Goal: Contribute content

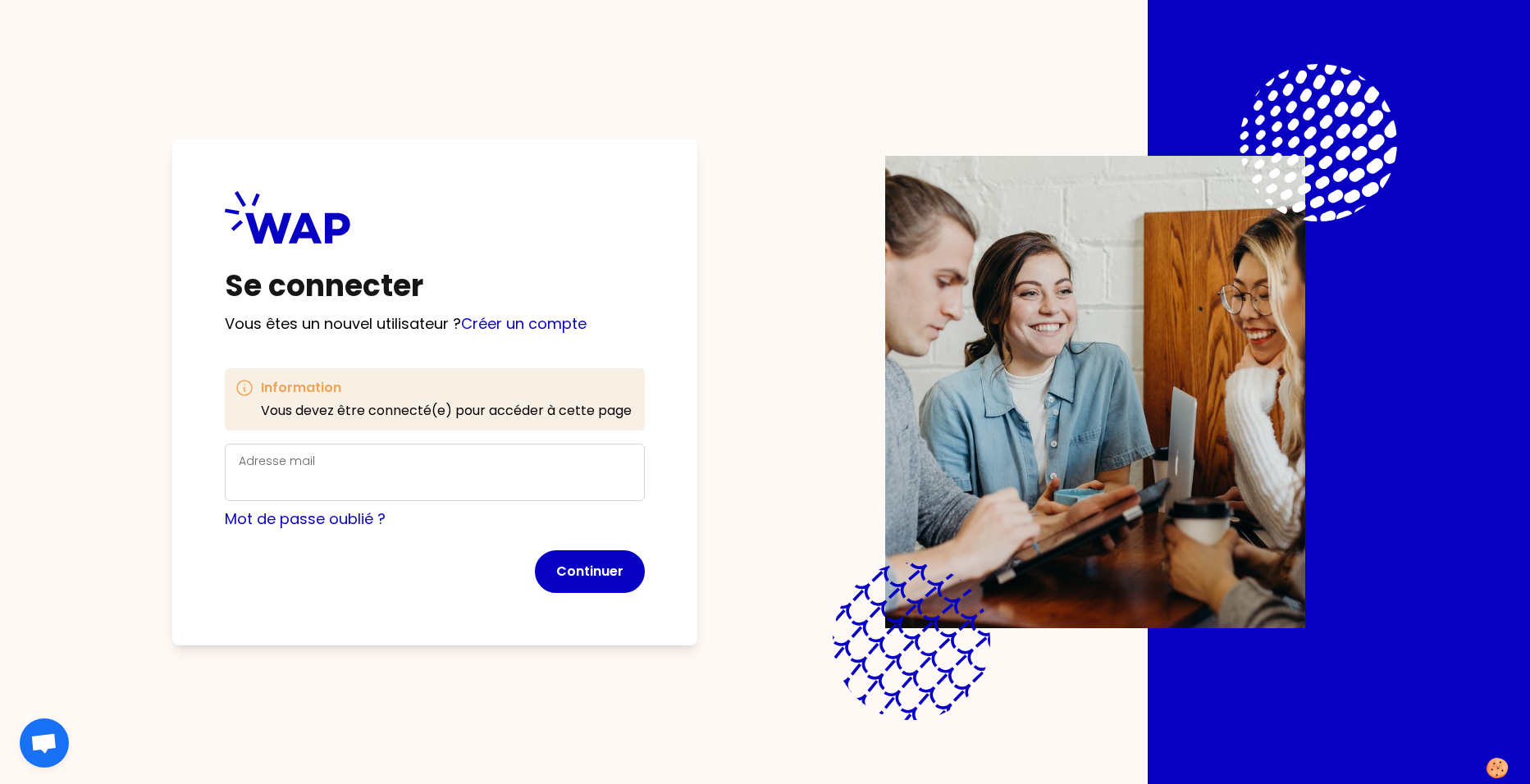
click at [357, 468] on div "Adresse mail" at bounding box center [435, 471] width 392 height 43
type input "[PERSON_NAME][EMAIL_ADDRESS][DOMAIN_NAME]"
click at [383, 615] on div "Se connecter Vous êtes un nouvel utilisateur ? Créer un compte Information Vous…" at bounding box center [434, 392] width 525 height 506
click at [359, 484] on input "[PERSON_NAME][EMAIL_ADDRESS][DOMAIN_NAME]" at bounding box center [435, 481] width 392 height 23
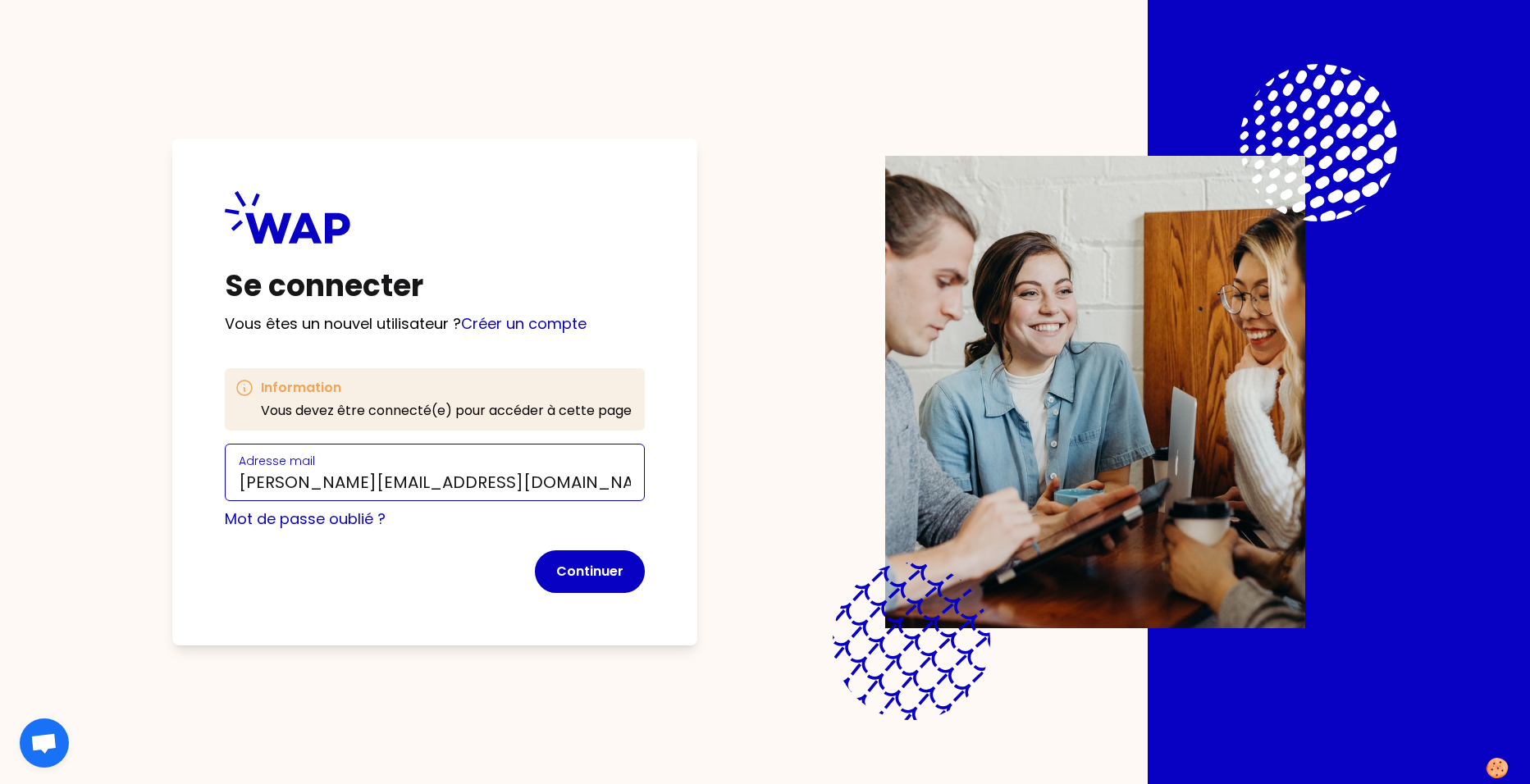
click at [359, 484] on input "[PERSON_NAME][EMAIL_ADDRESS][DOMAIN_NAME]" at bounding box center [435, 481] width 392 height 23
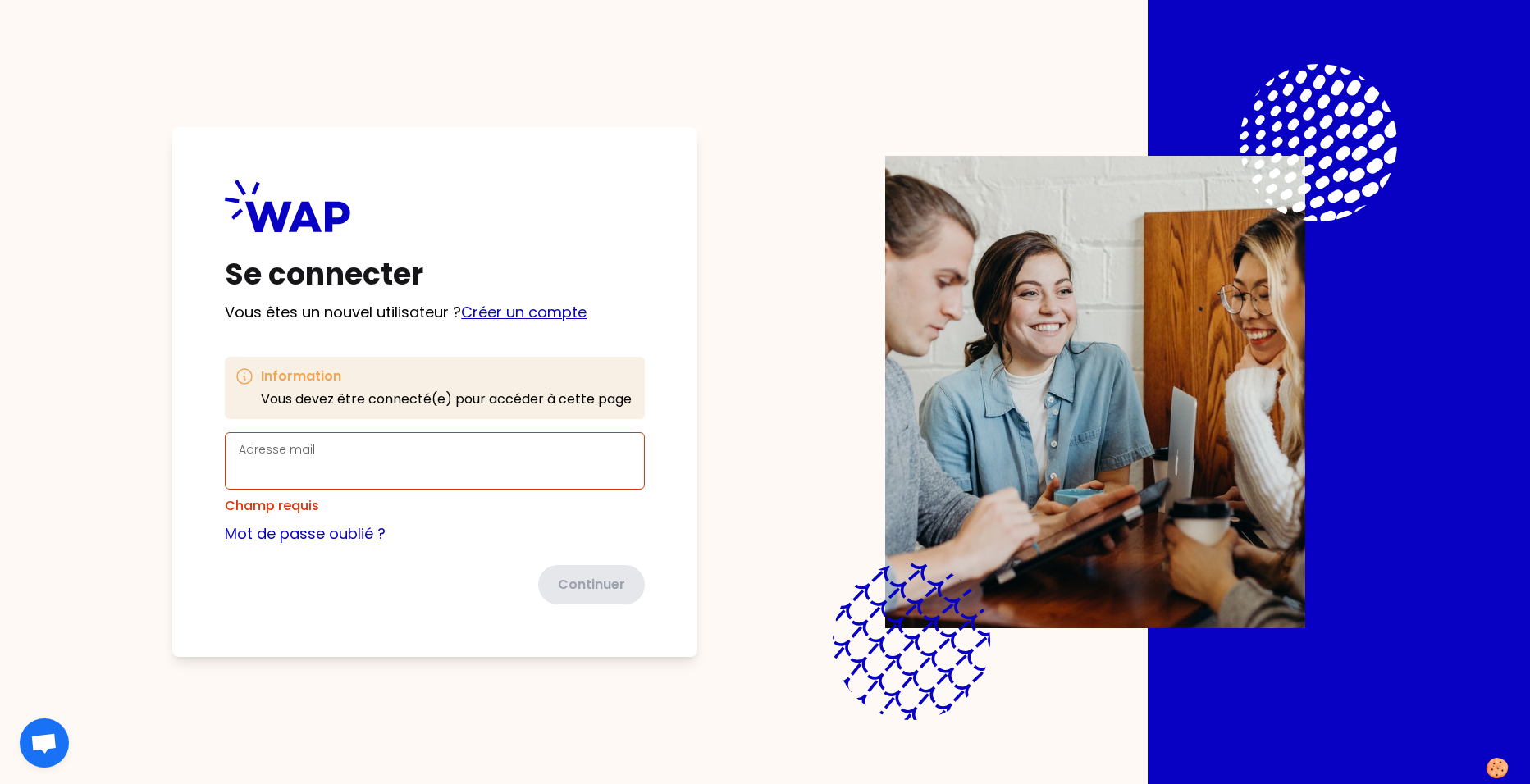
click at [522, 318] on link "Créer un compte" at bounding box center [524, 312] width 126 height 21
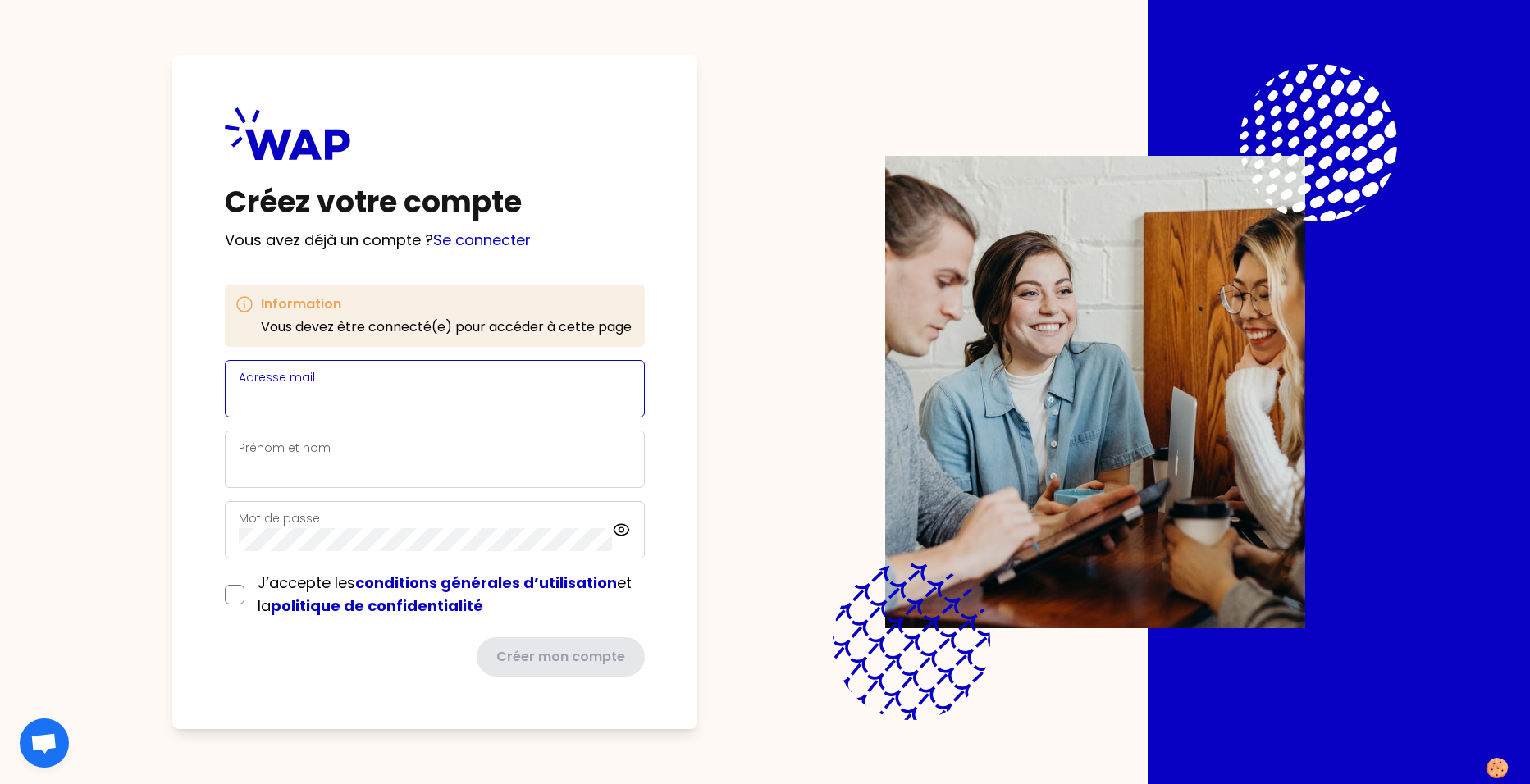
click at [330, 393] on input "Adresse mail" at bounding box center [435, 397] width 392 height 23
paste input "[PERSON_NAME][EMAIL_ADDRESS][DOMAIN_NAME]"
type input "[PERSON_NAME][EMAIL_ADDRESS][DOMAIN_NAME]"
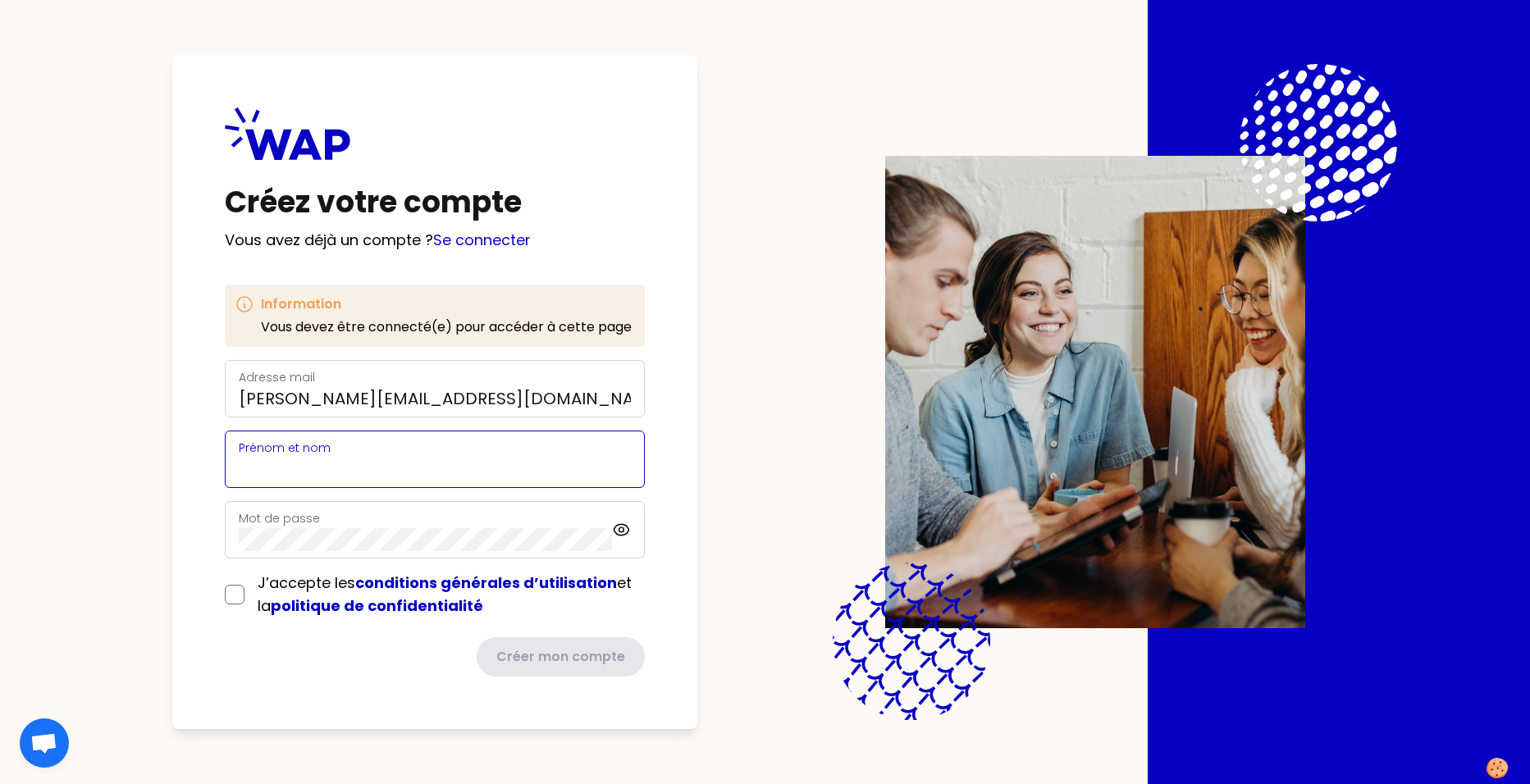
click at [291, 475] on input "Prénom et nom" at bounding box center [435, 468] width 392 height 23
type input "[PERSON_NAME]"
click at [240, 594] on input "checkbox" at bounding box center [235, 594] width 20 height 20
checkbox input "true"
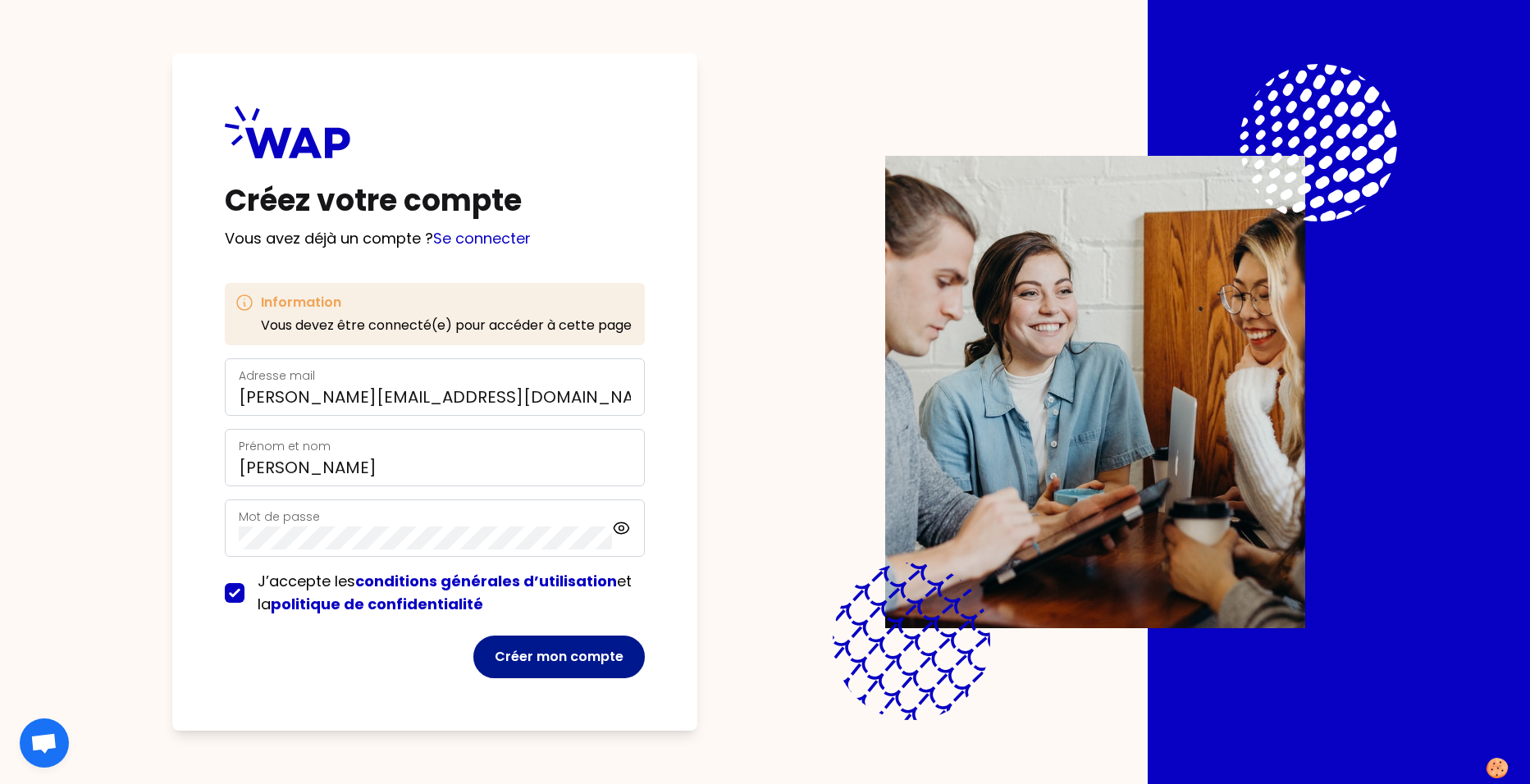
click at [598, 653] on button "Créer mon compte" at bounding box center [560, 656] width 172 height 43
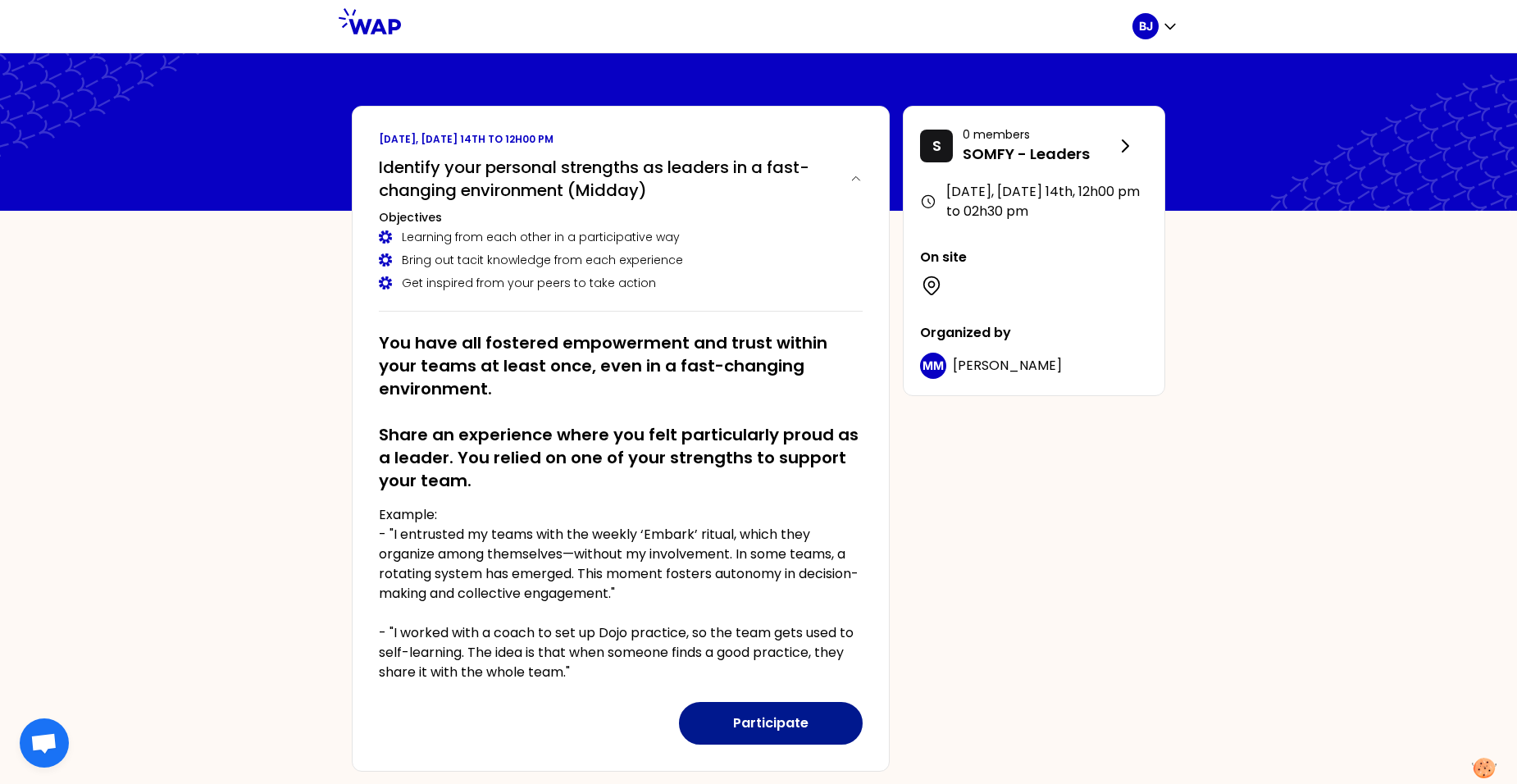
click at [794, 721] on button "Participate" at bounding box center [771, 722] width 184 height 43
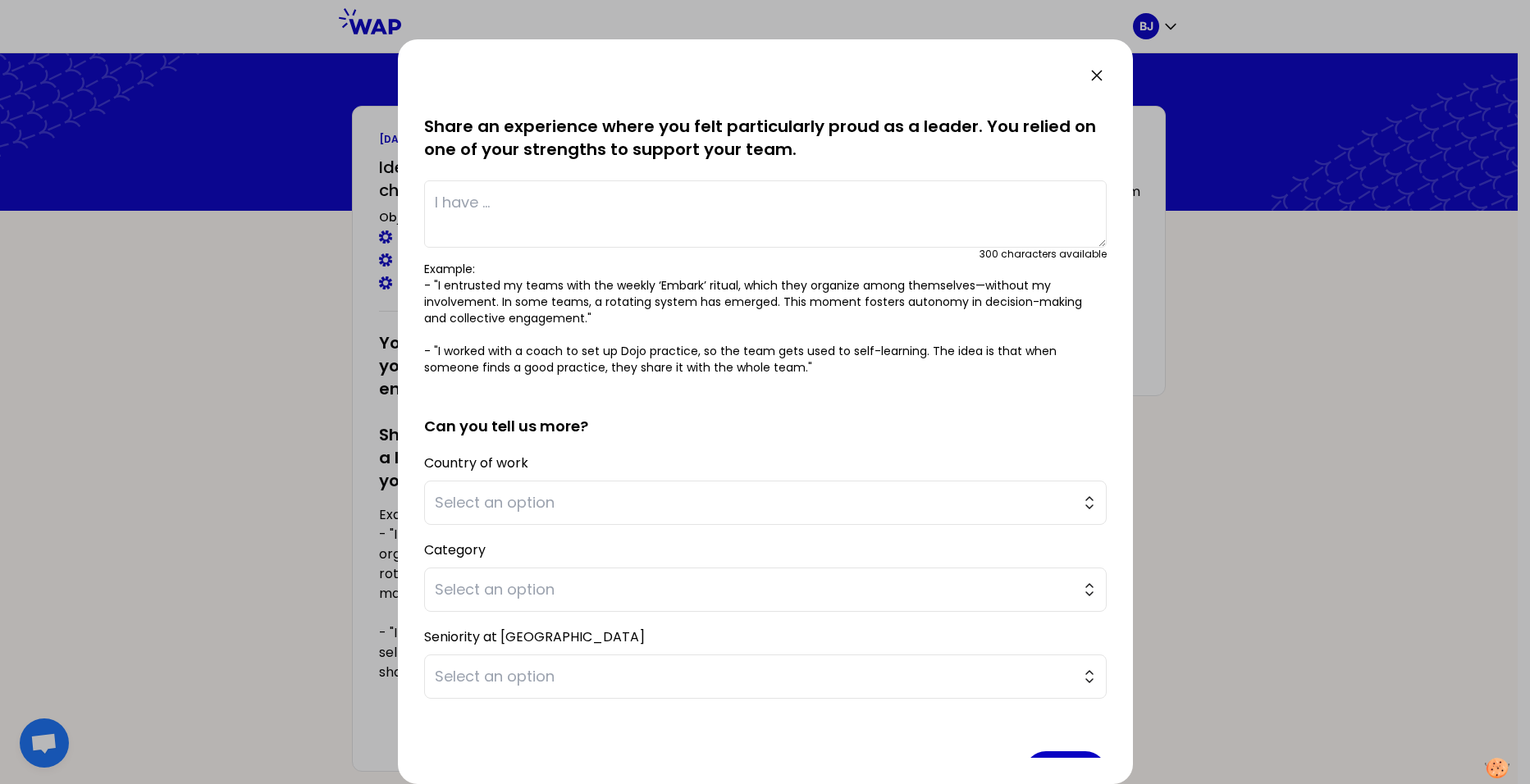
scroll to position [66, 0]
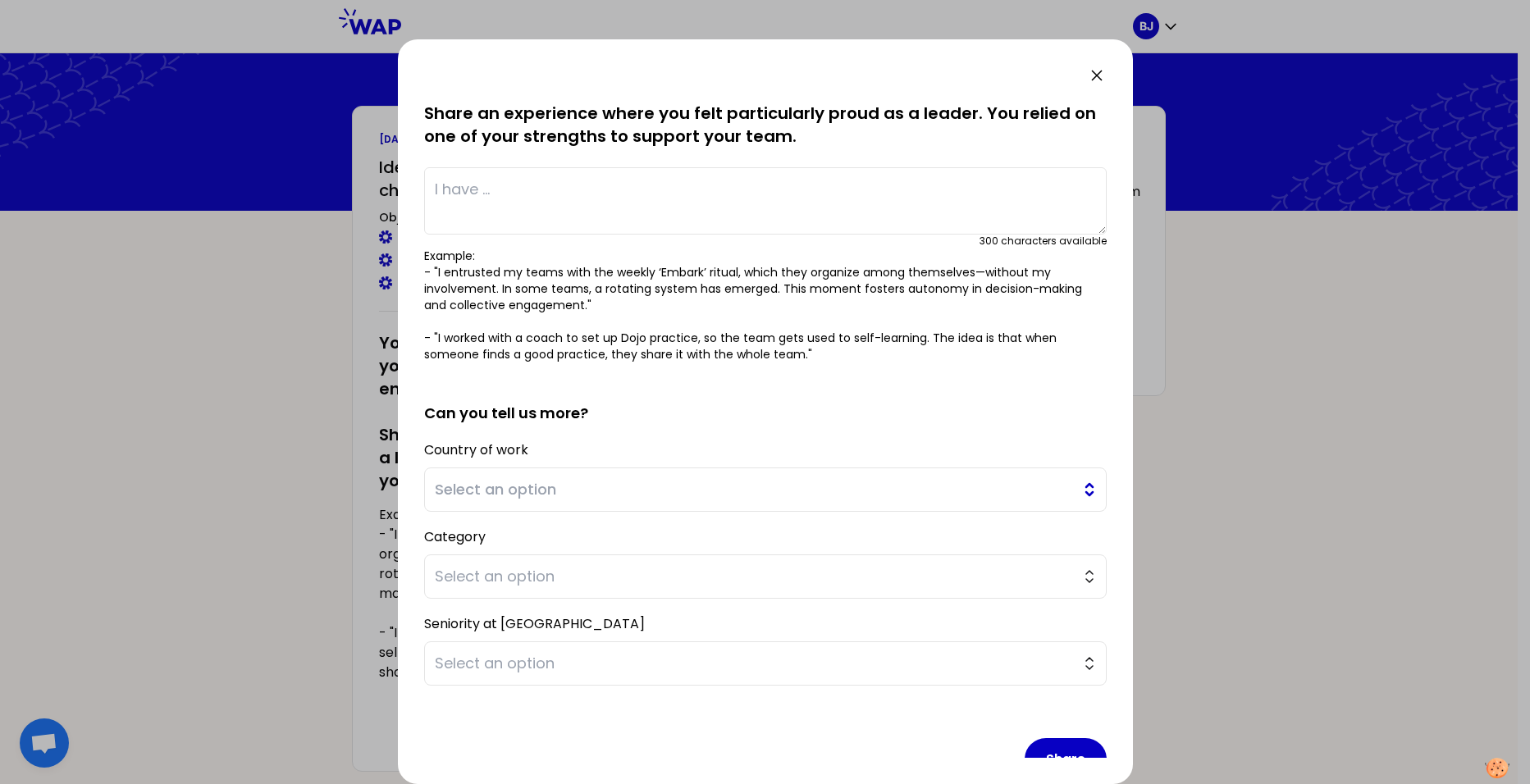
click at [1050, 485] on span "Select an option" at bounding box center [754, 488] width 638 height 23
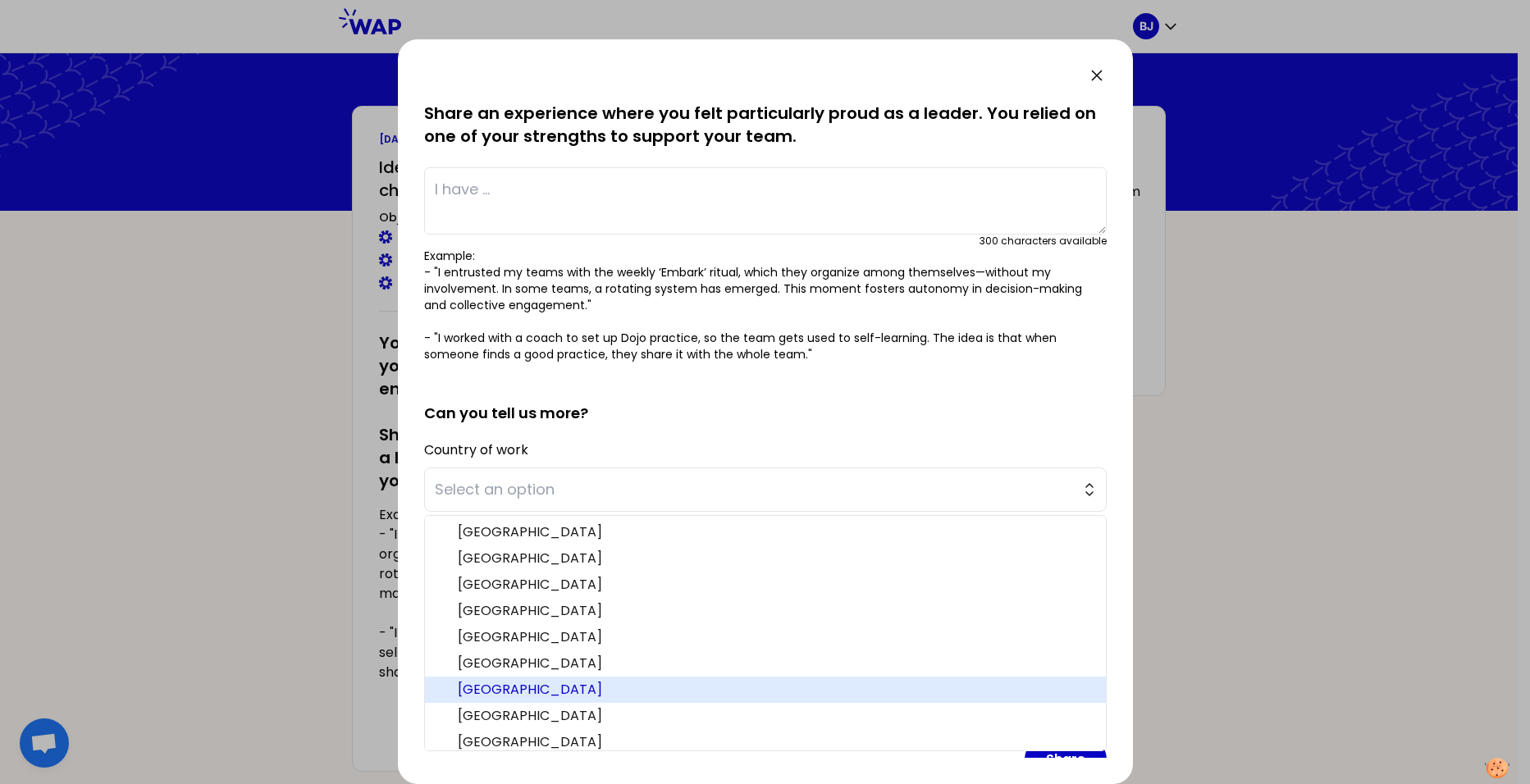
click at [562, 685] on span "[GEOGRAPHIC_DATA]" at bounding box center [774, 689] width 635 height 20
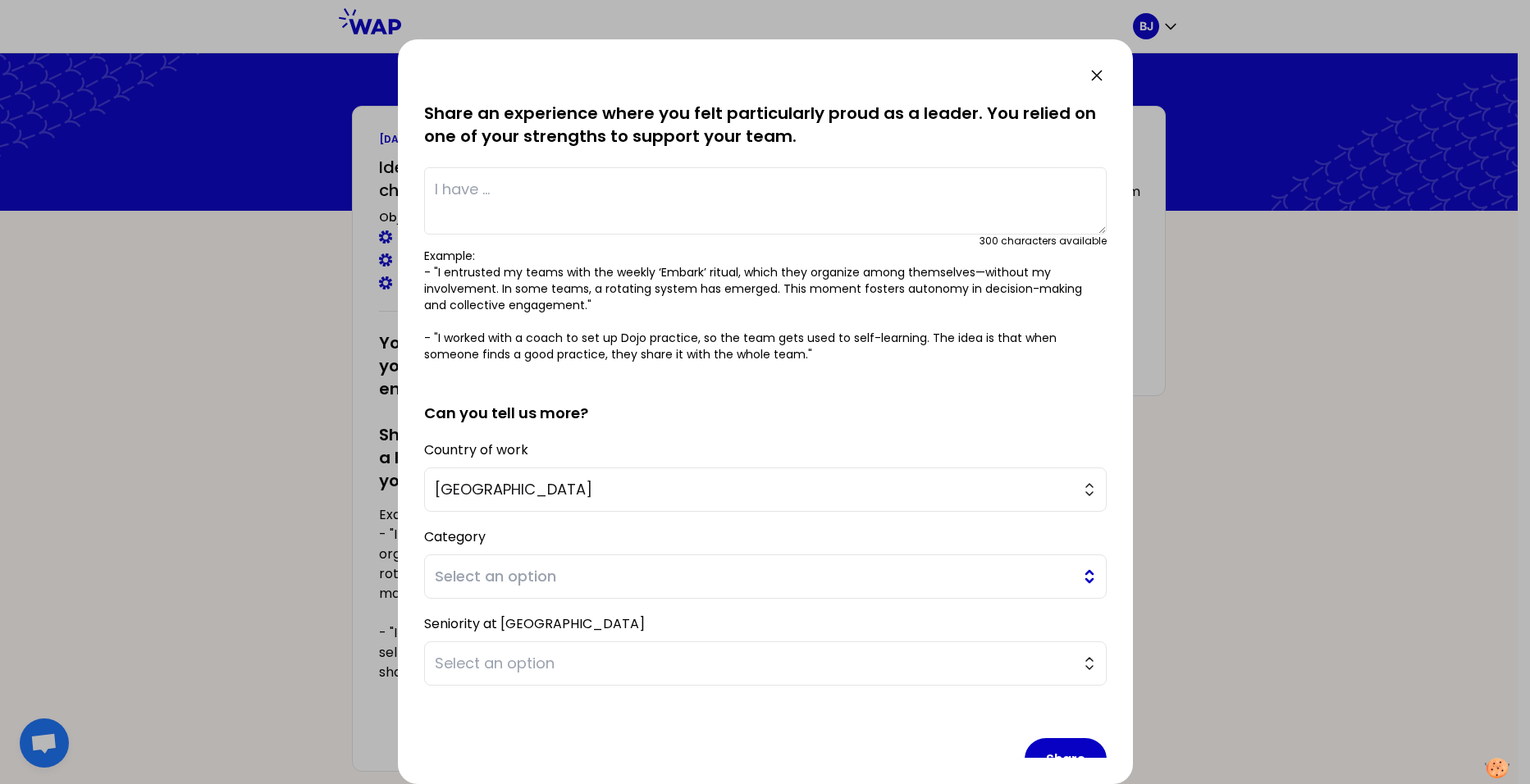
click at [659, 577] on span "Select an option" at bounding box center [754, 575] width 638 height 23
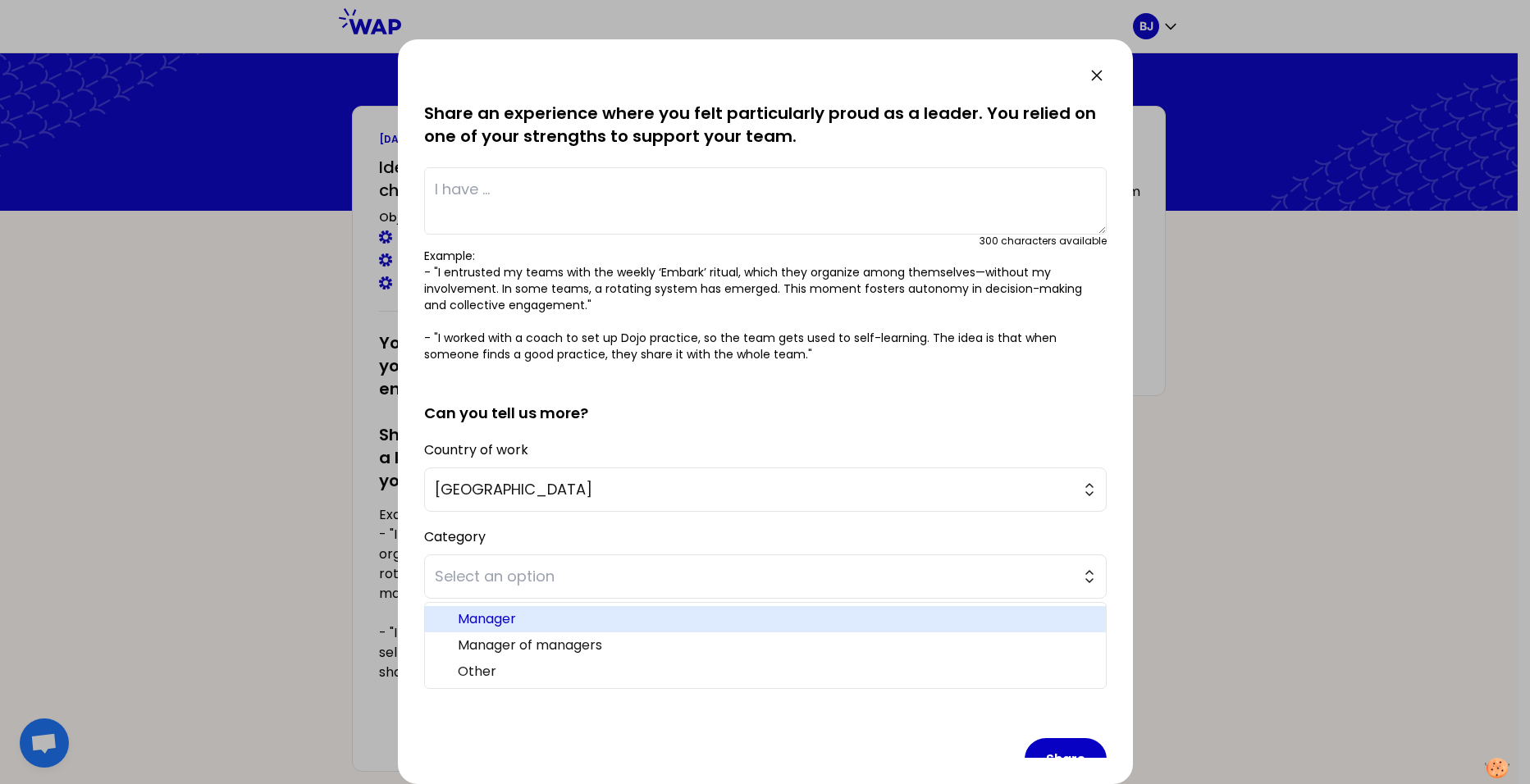
click at [533, 616] on span "Manager" at bounding box center [774, 619] width 635 height 20
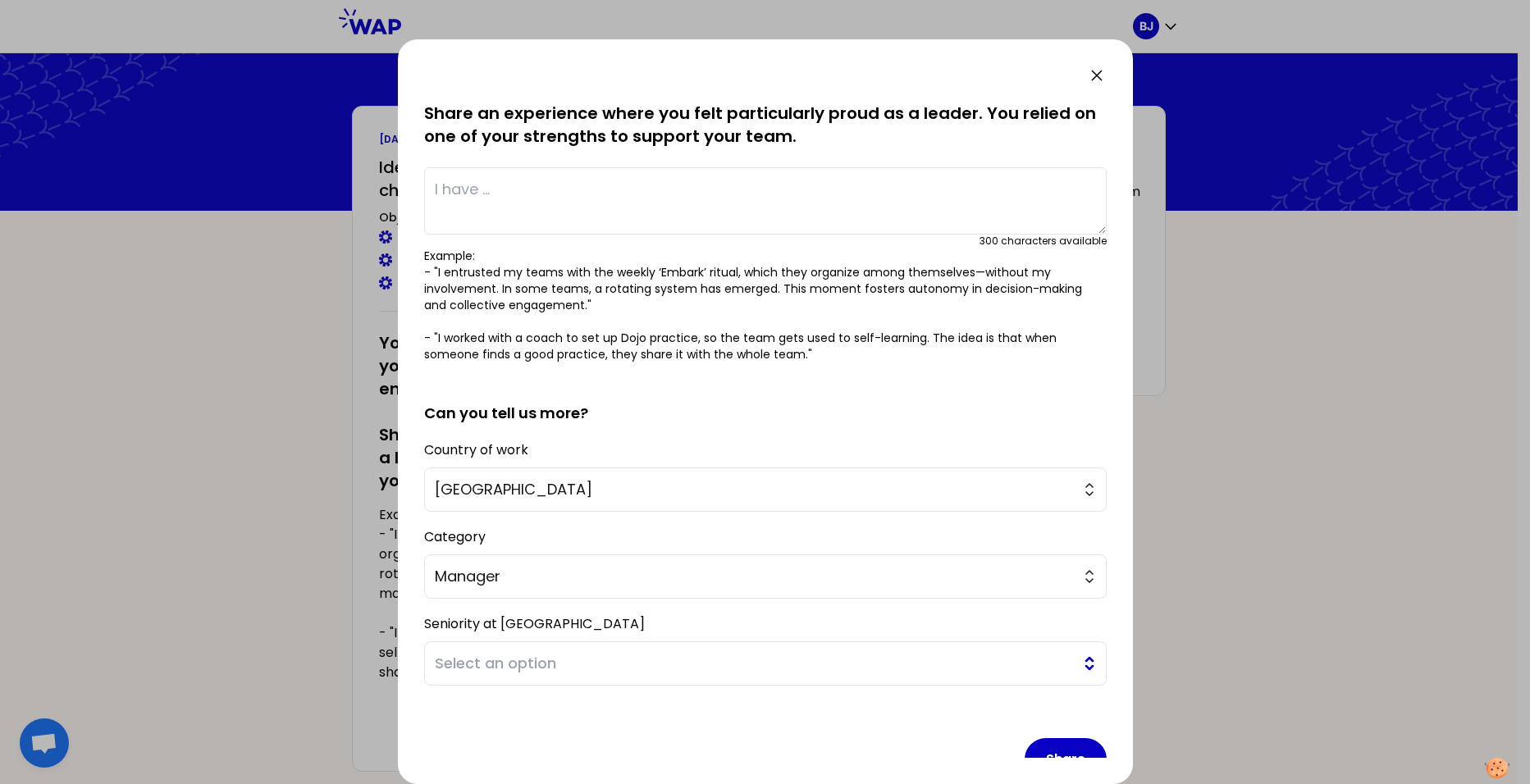
click at [623, 665] on span "Select an option" at bounding box center [754, 662] width 638 height 23
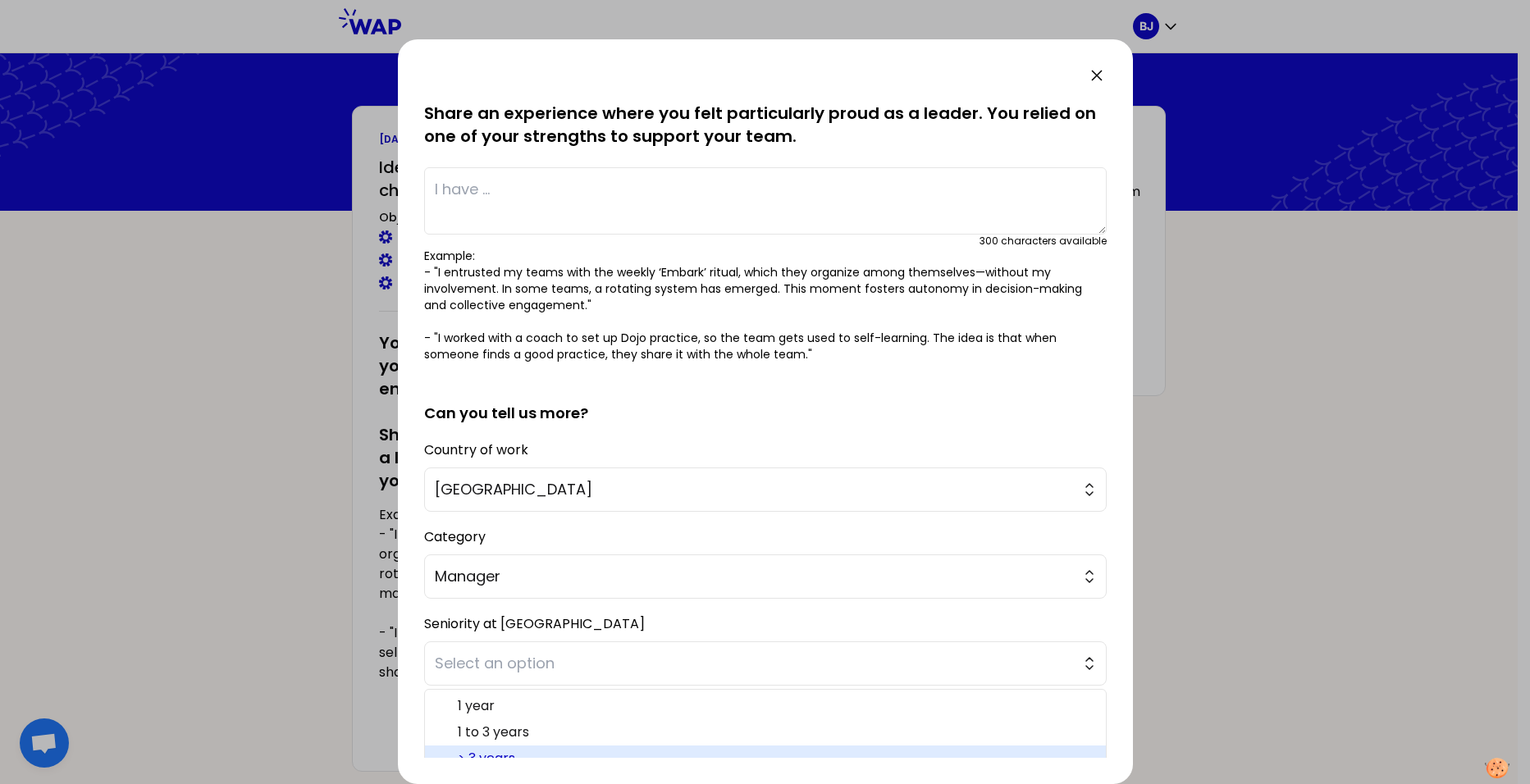
scroll to position [80, 0]
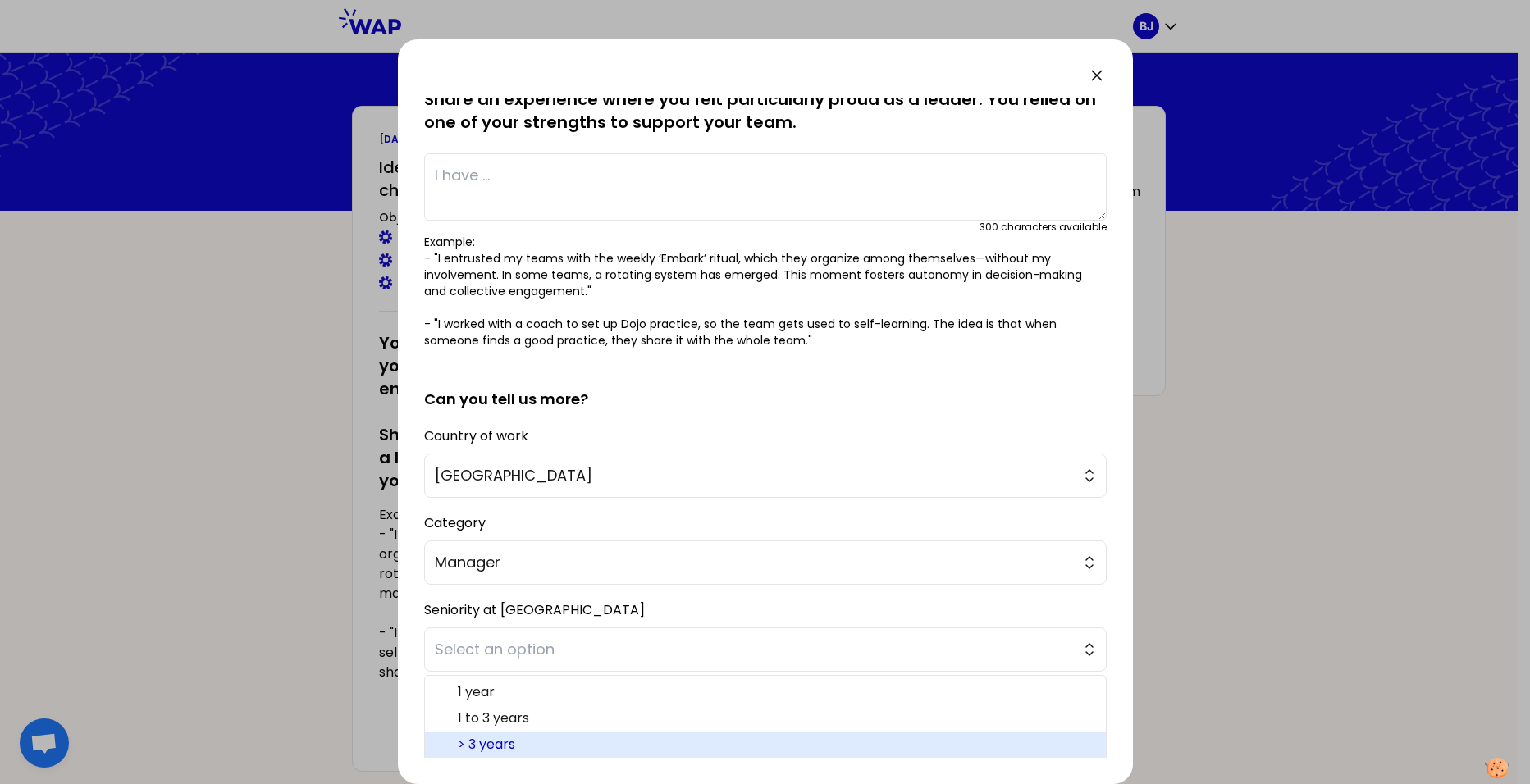
click at [510, 753] on span "> 3 years" at bounding box center [774, 744] width 635 height 20
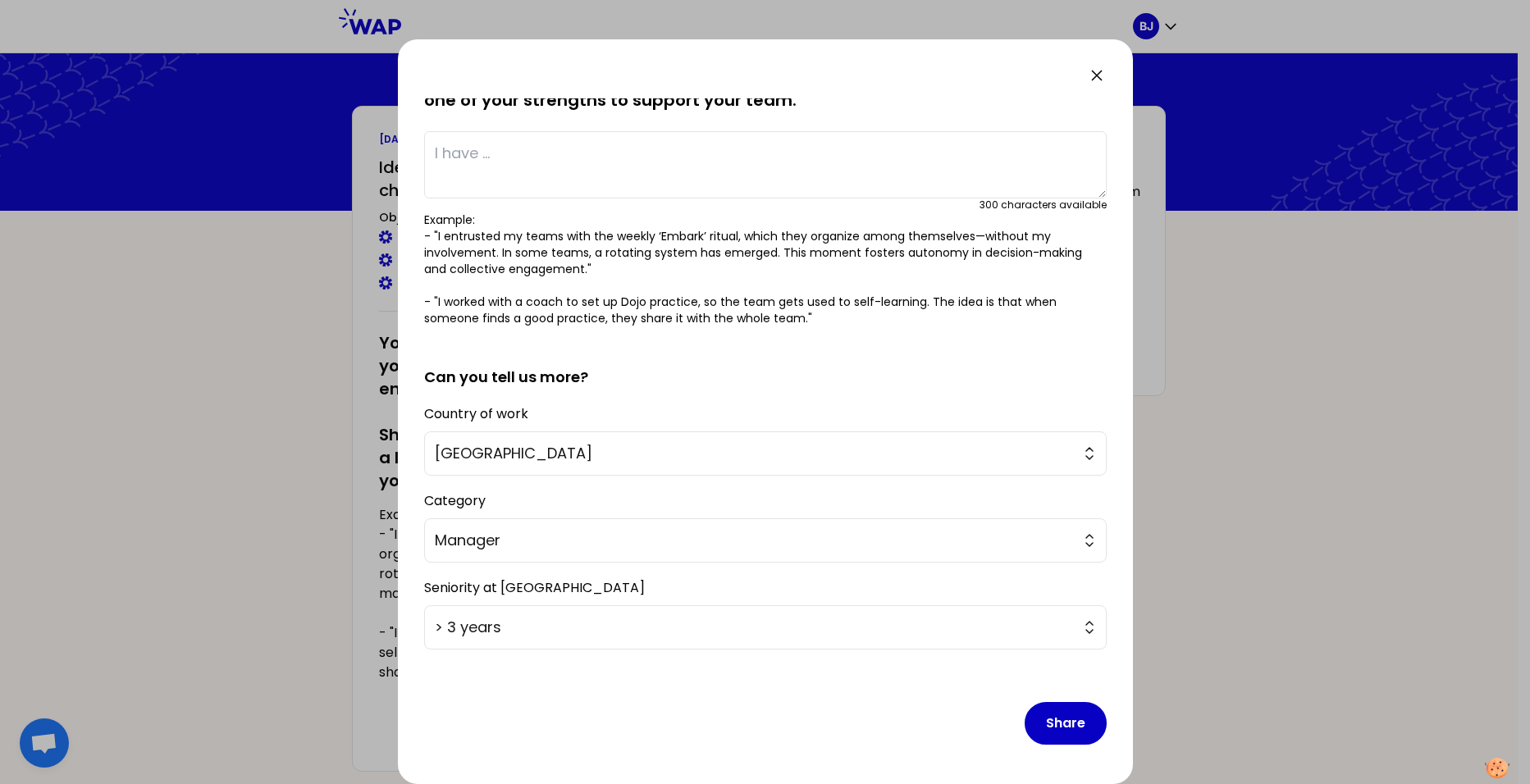
scroll to position [0, 0]
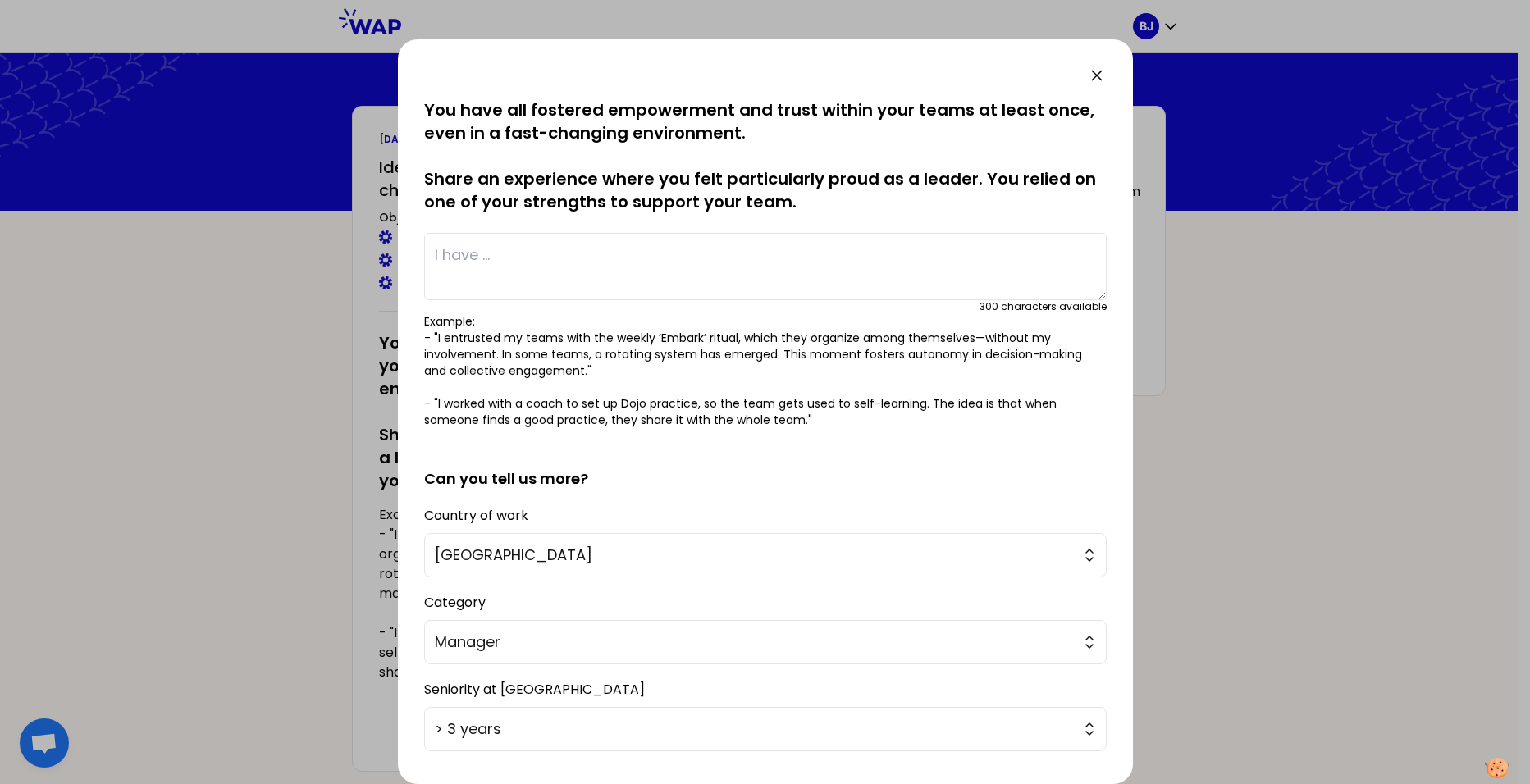
click at [465, 270] on textarea at bounding box center [765, 266] width 683 height 67
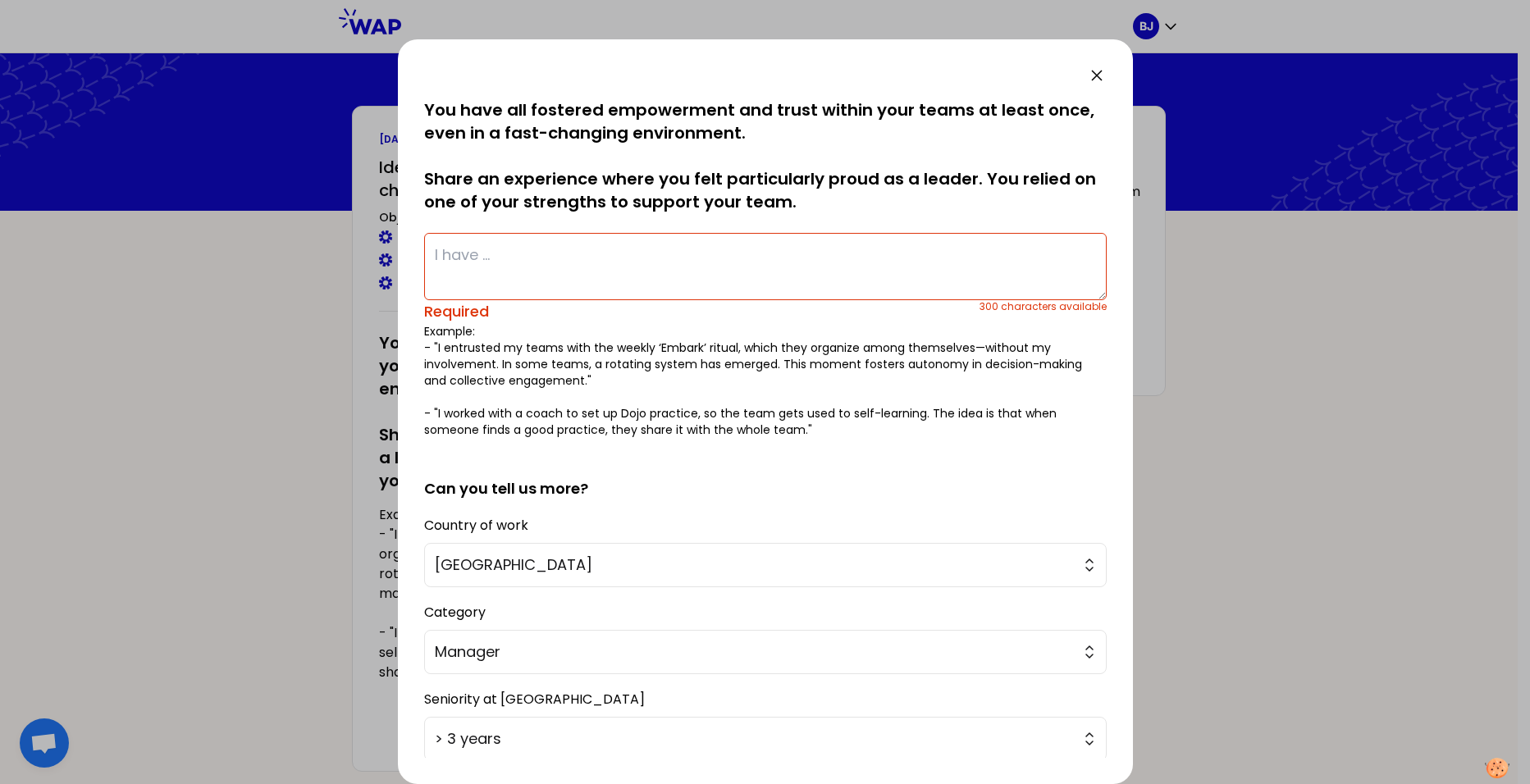
paste textarea "I have brought my team on board with new working methods in the IT field"
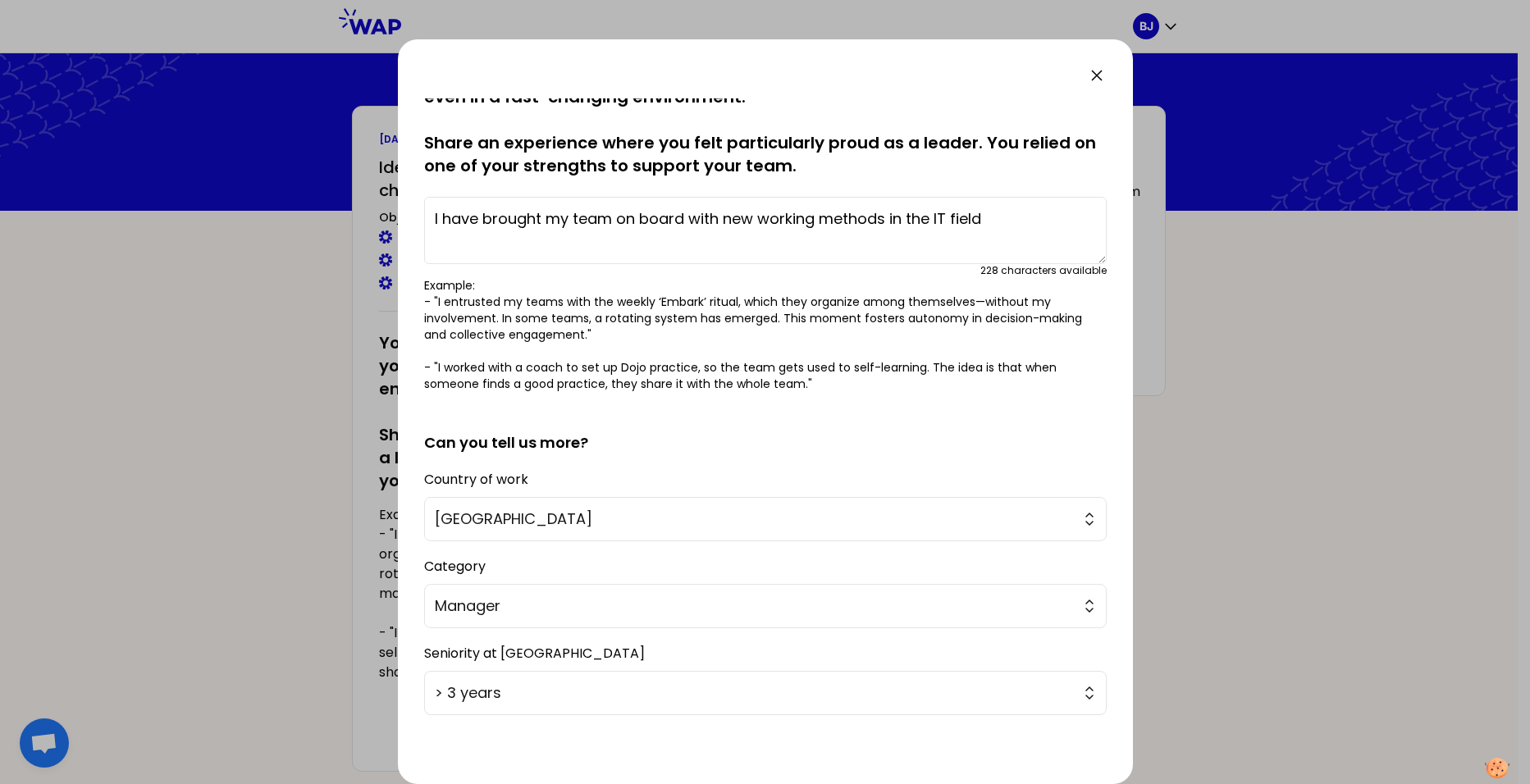
scroll to position [102, 0]
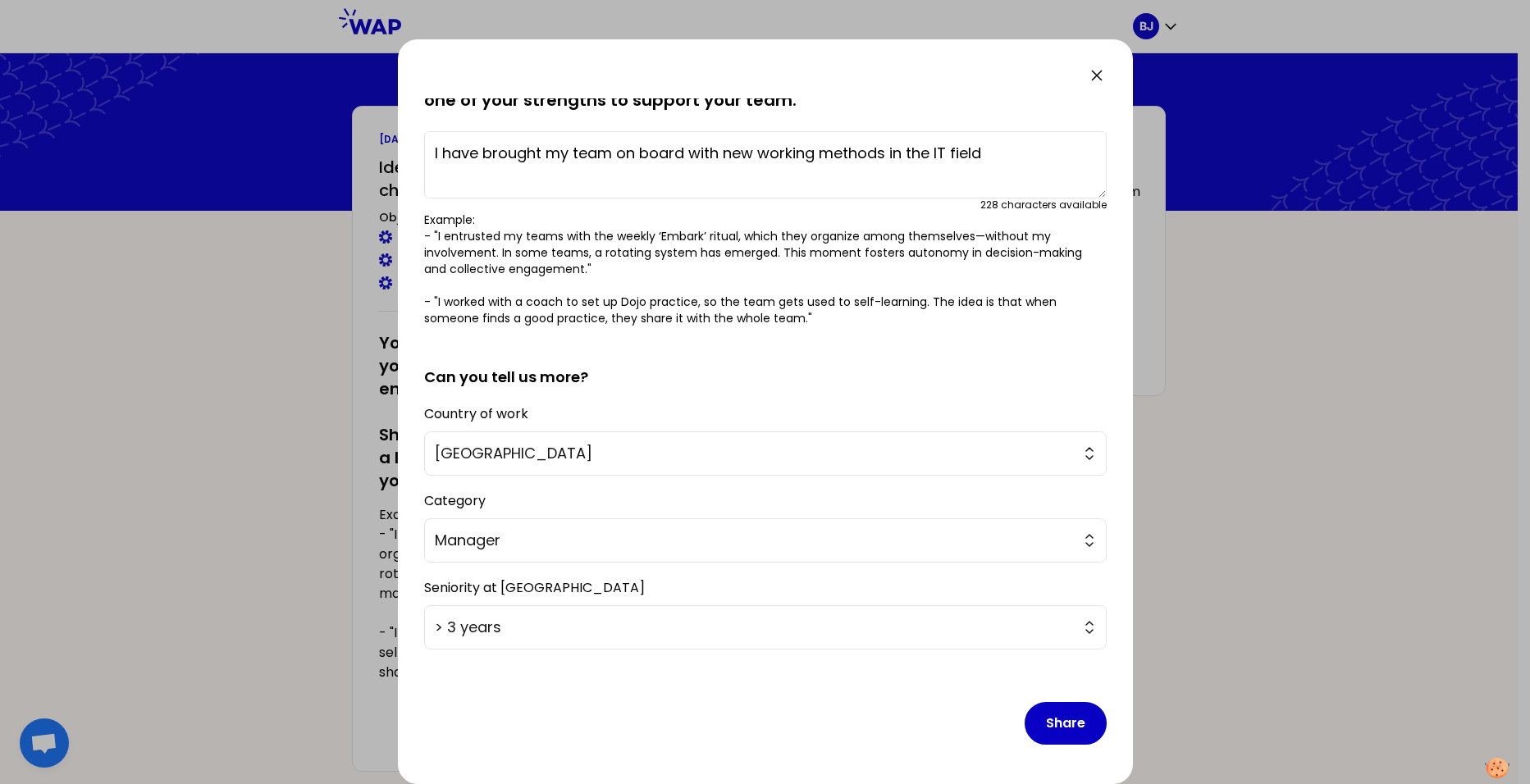
click at [885, 152] on textarea "I have brought my team on board with new working methods in the IT field" at bounding box center [765, 164] width 683 height 67
click at [539, 190] on textarea "I have brought my team on board with new working methods and new tools in the I…" at bounding box center [765, 164] width 683 height 67
paste textarea "It was a big step, but now everyone has fully embraced these new working method…"
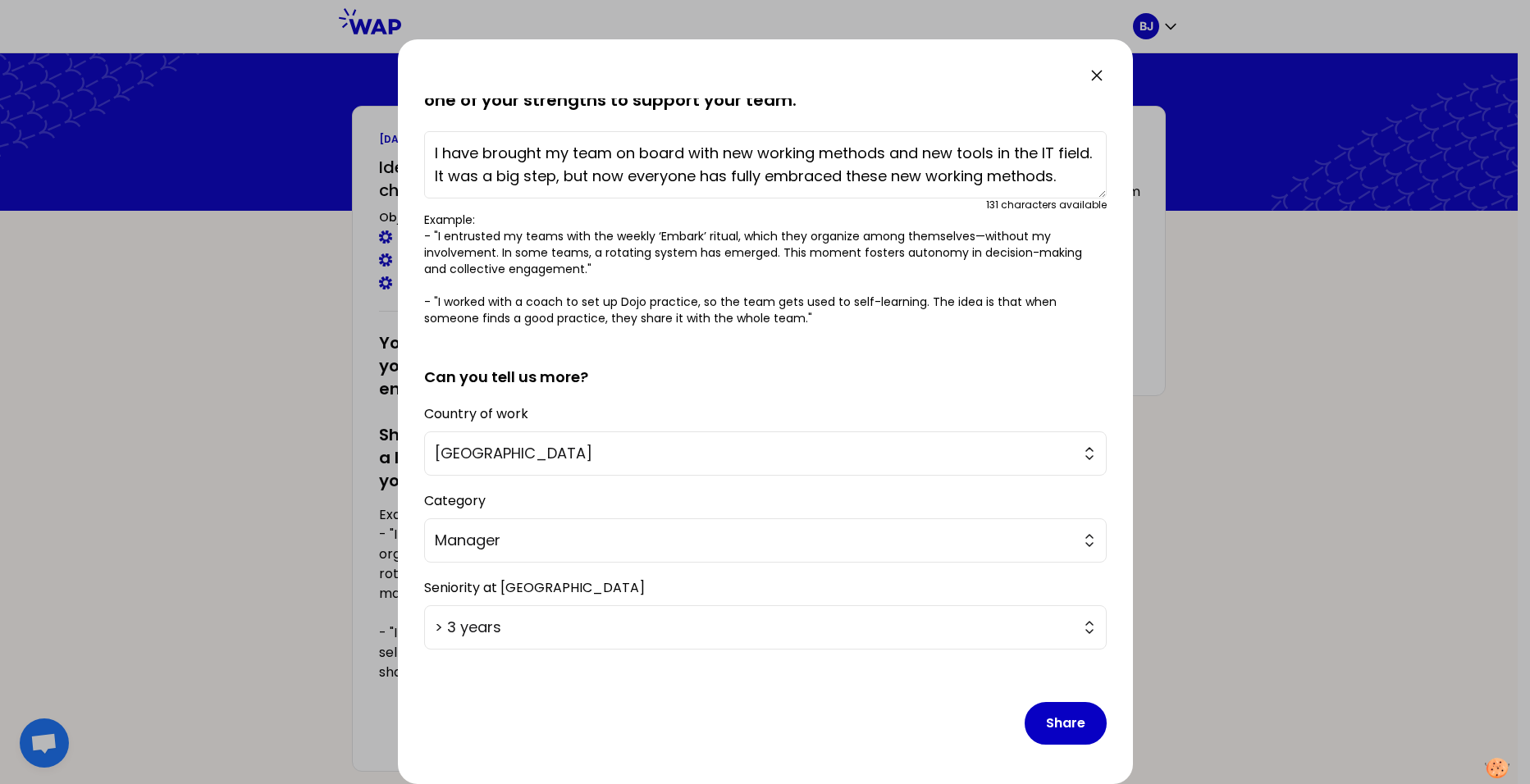
scroll to position [11, 0]
type textarea "I have brought my team on board with new working methods and new tools in the I…"
click at [1063, 724] on button "Share" at bounding box center [1065, 722] width 82 height 43
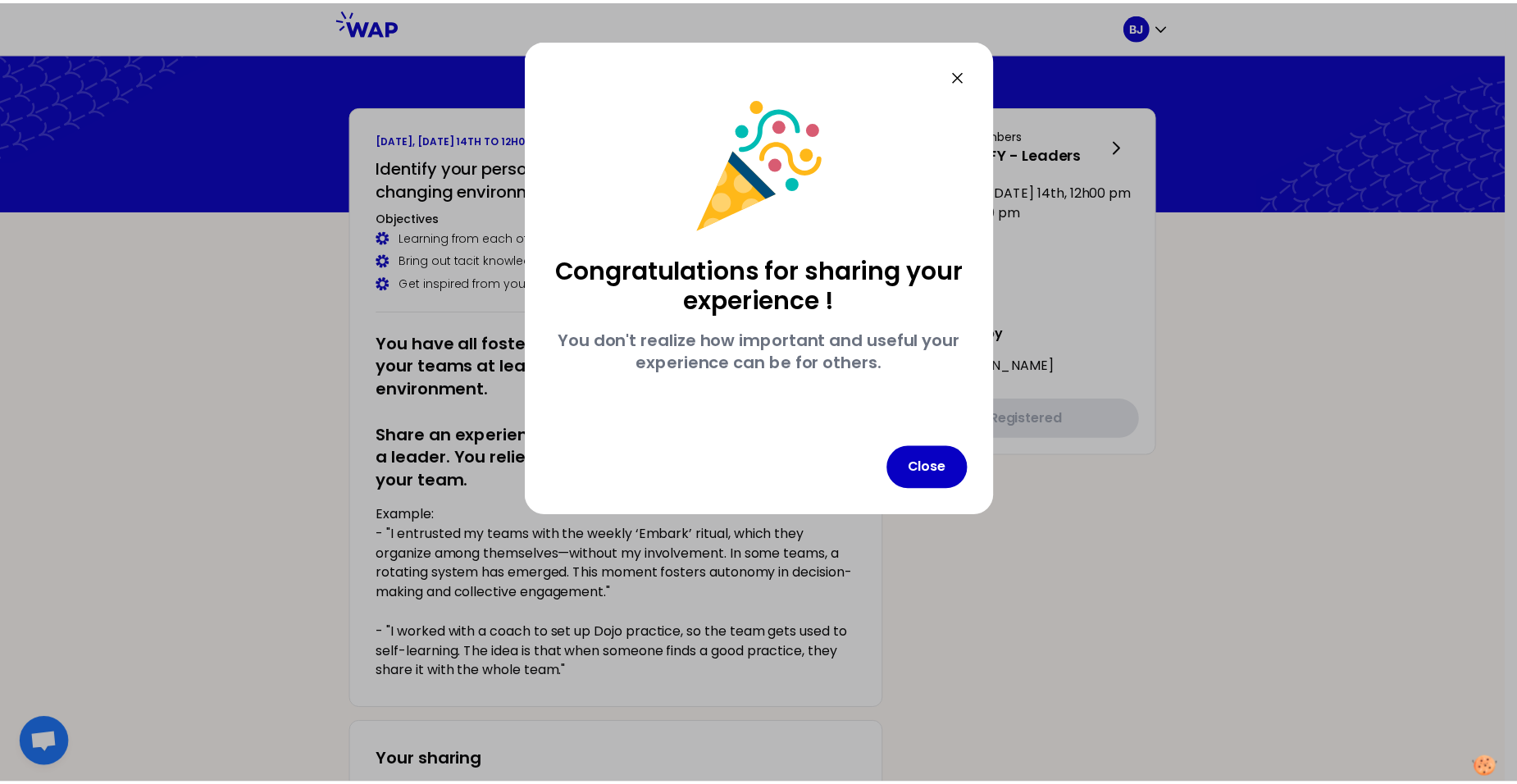
scroll to position [0, 0]
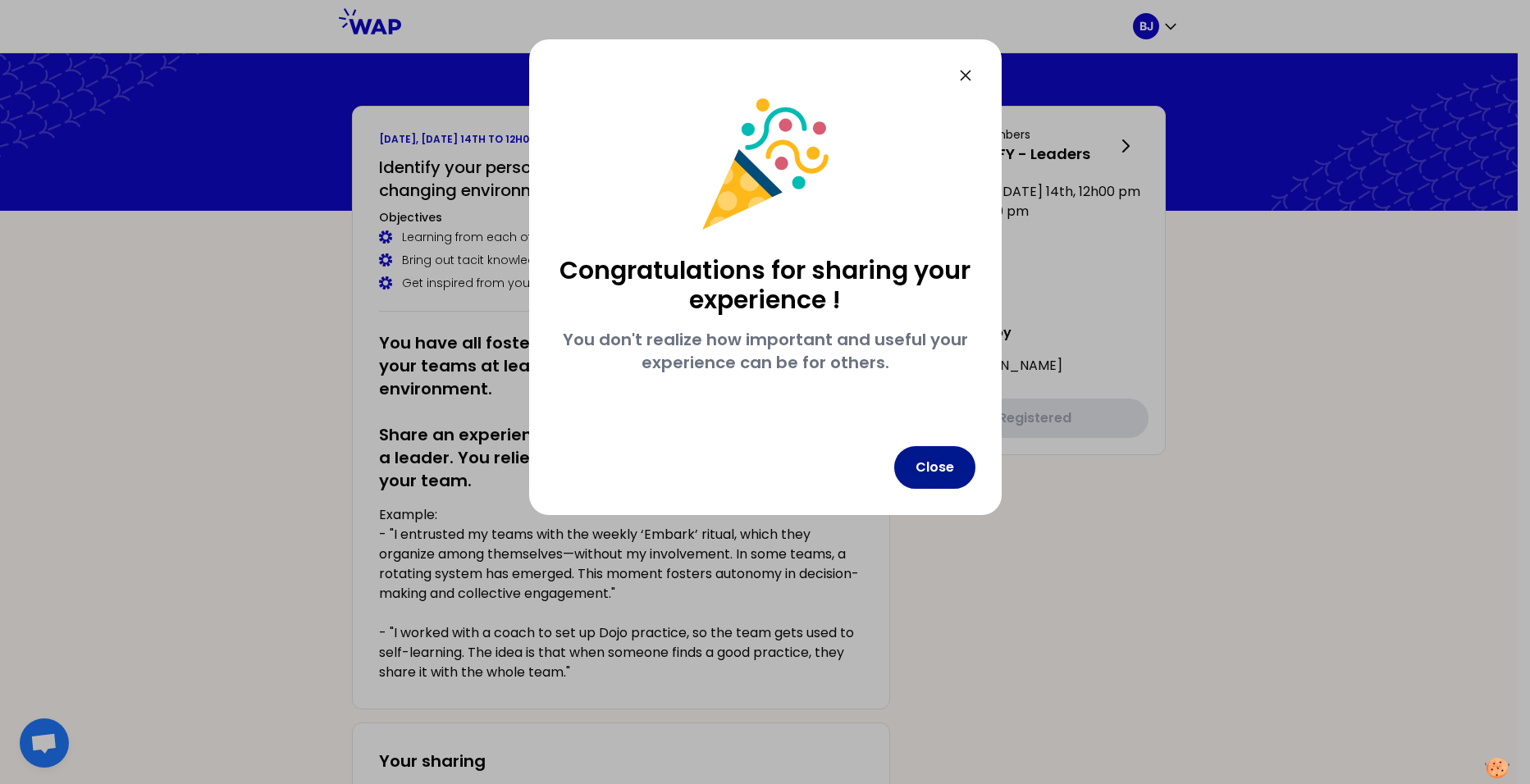
click at [951, 476] on button "Close" at bounding box center [934, 466] width 81 height 43
